Goal: Check status: Check status

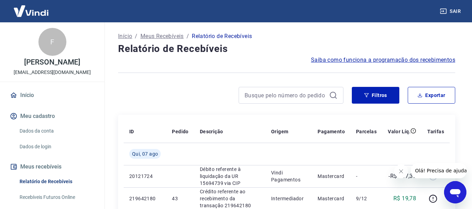
click at [371, 37] on div "Início / Meus Recebíveis / Relatório de Recebíveis" at bounding box center [286, 36] width 337 height 11
click at [379, 100] on button "Filtros" at bounding box center [375, 95] width 47 height 17
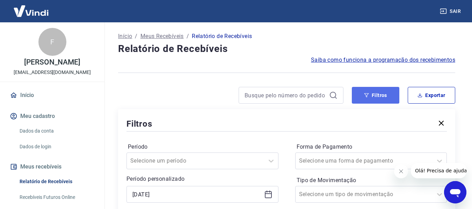
click at [376, 90] on button "Filtros" at bounding box center [375, 95] width 47 height 17
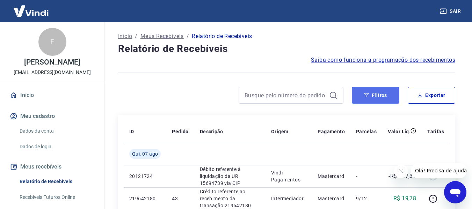
click at [370, 94] on button "Filtros" at bounding box center [375, 95] width 47 height 17
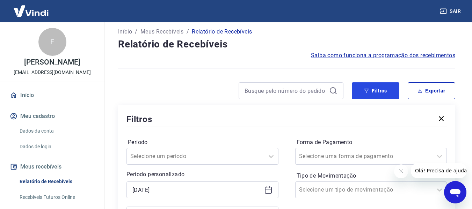
scroll to position [70, 0]
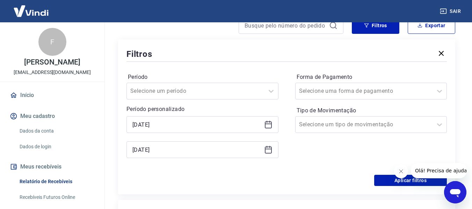
drag, startPoint x: 243, startPoint y: 117, endPoint x: 247, endPoint y: 125, distance: 8.8
click at [243, 118] on div "[DATE]" at bounding box center [202, 124] width 152 height 17
click at [268, 126] on icon at bounding box center [268, 124] width 8 height 8
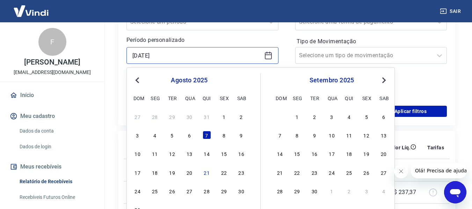
scroll to position [140, 0]
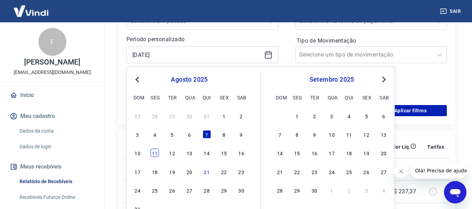
click at [155, 154] on div "11" at bounding box center [155, 153] width 8 height 8
type input "[DATE]"
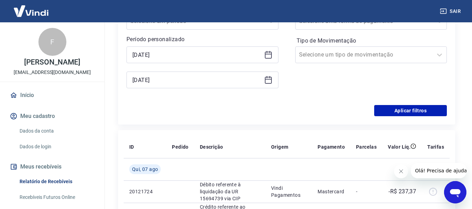
click at [267, 80] on icon at bounding box center [268, 80] width 8 height 8
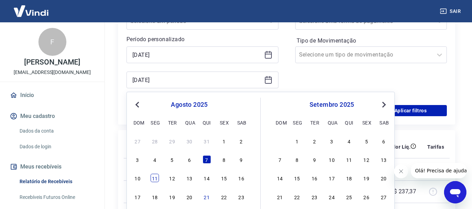
click at [156, 178] on div "11" at bounding box center [155, 178] width 8 height 8
type input "[DATE]"
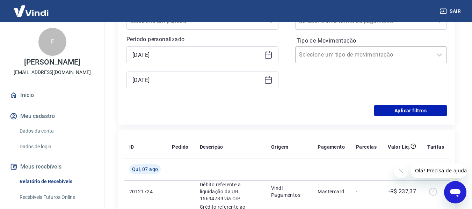
click at [374, 59] on div at bounding box center [364, 55] width 130 height 10
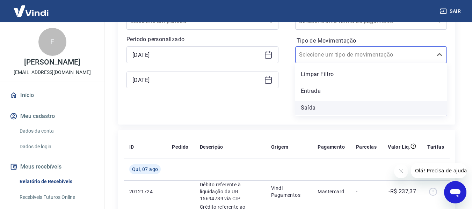
click at [325, 113] on div "Saída" at bounding box center [371, 108] width 152 height 14
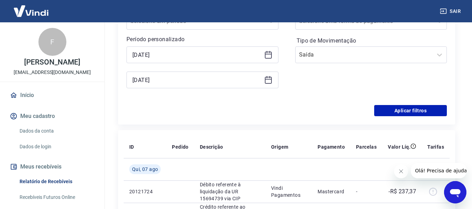
click at [303, 107] on div "Aplicar filtros" at bounding box center [286, 110] width 320 height 11
click at [270, 56] on icon at bounding box center [268, 55] width 8 height 8
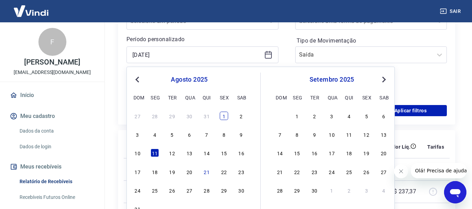
click at [227, 116] on div "1" at bounding box center [224, 116] width 8 height 8
type input "[DATE]"
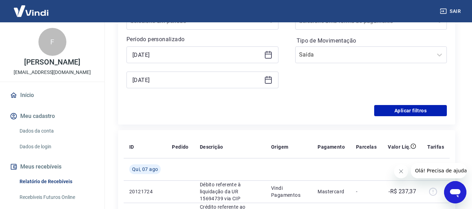
click at [265, 79] on icon at bounding box center [268, 80] width 7 height 7
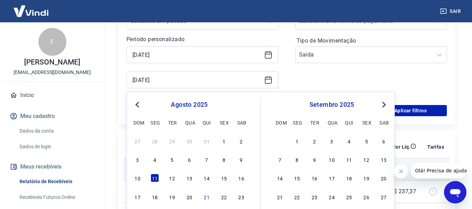
drag, startPoint x: 171, startPoint y: 196, endPoint x: 234, endPoint y: 174, distance: 66.0
click at [171, 196] on div "19" at bounding box center [172, 197] width 8 height 8
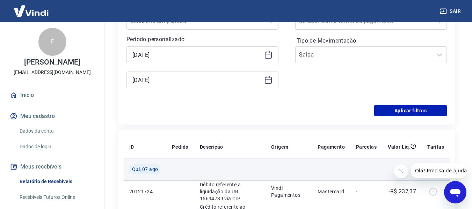
type input "[DATE]"
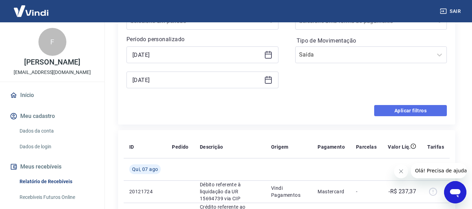
click at [410, 112] on button "Aplicar filtros" at bounding box center [410, 110] width 73 height 11
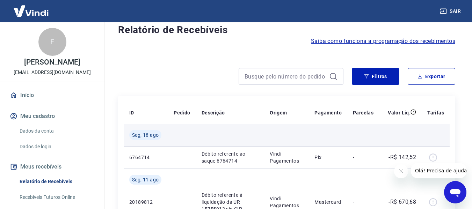
scroll to position [35, 0]
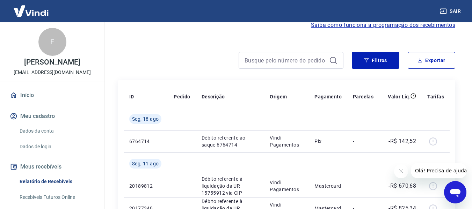
click at [402, 171] on icon "Fechar mensagem da empresa" at bounding box center [401, 172] width 6 height 6
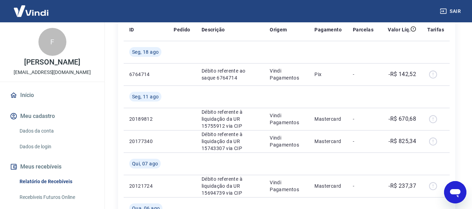
scroll to position [85, 0]
